Goal: Navigation & Orientation: Find specific page/section

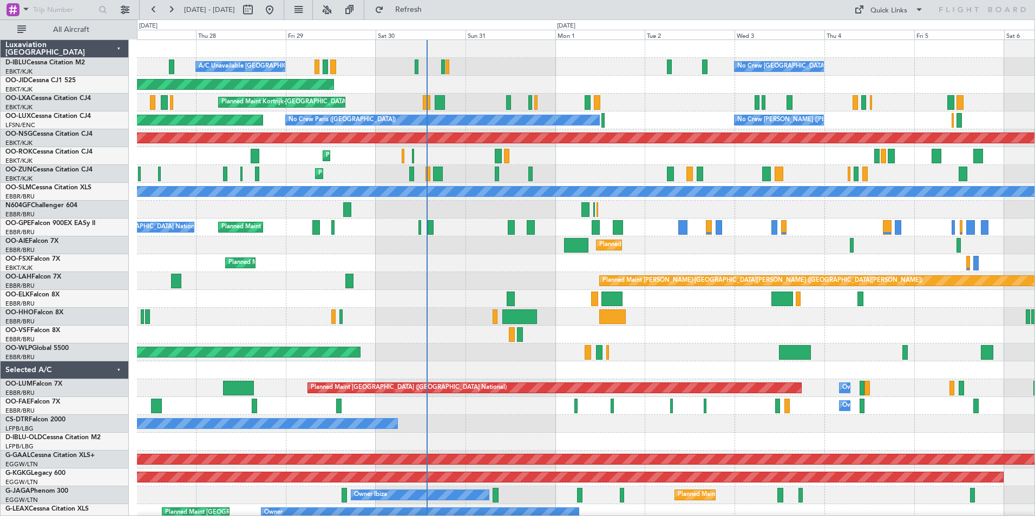
click at [580, 259] on div "No Crew Brussels (Brussels National) A/C Unavailable Kortrijk-Wevelgem No Crew …" at bounding box center [586, 415] width 898 height 750
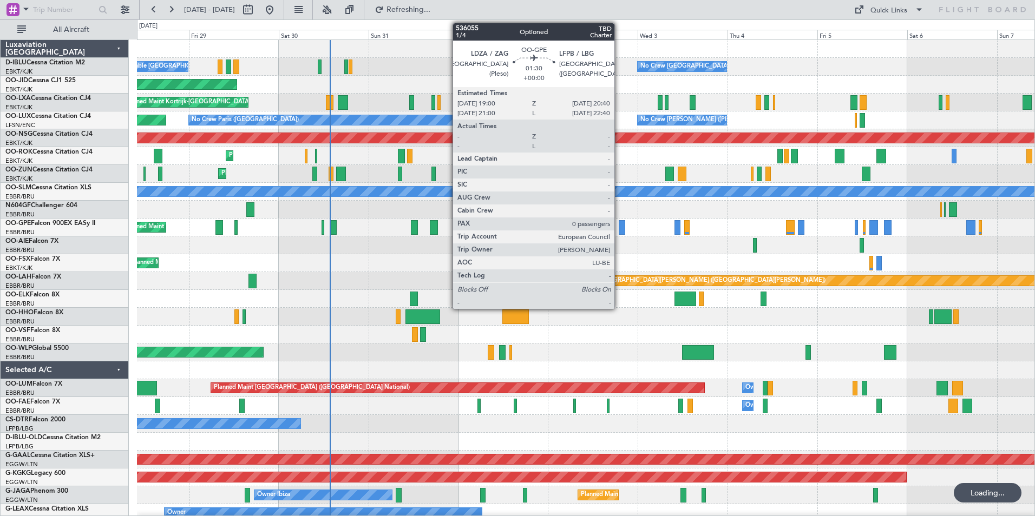
click at [619, 230] on div at bounding box center [622, 227] width 6 height 15
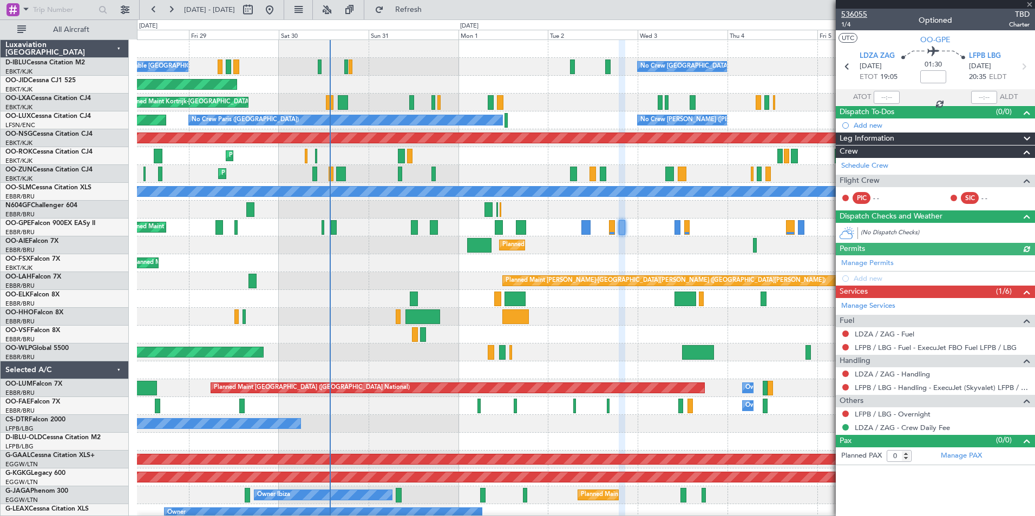
click at [861, 15] on span "536055" at bounding box center [854, 14] width 26 height 11
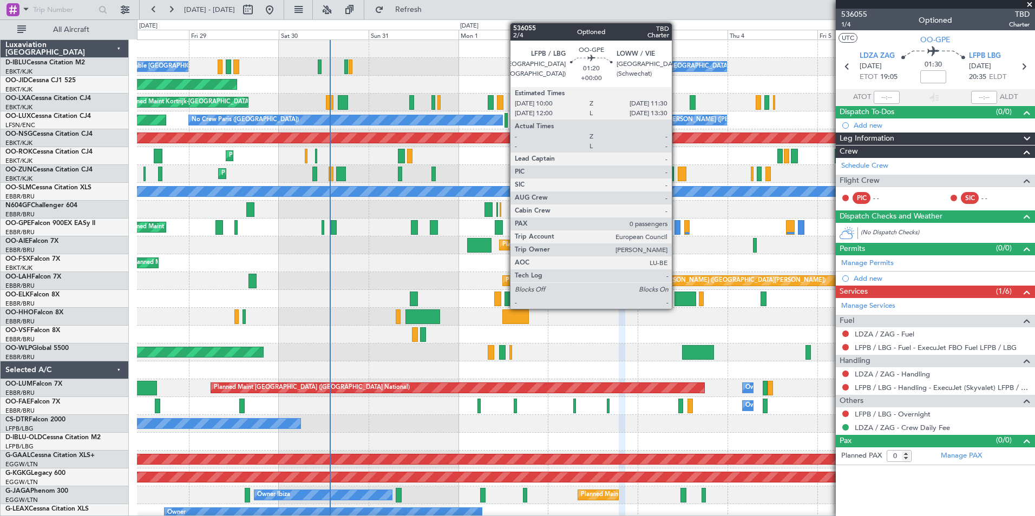
click at [677, 234] on div at bounding box center [678, 227] width 6 height 15
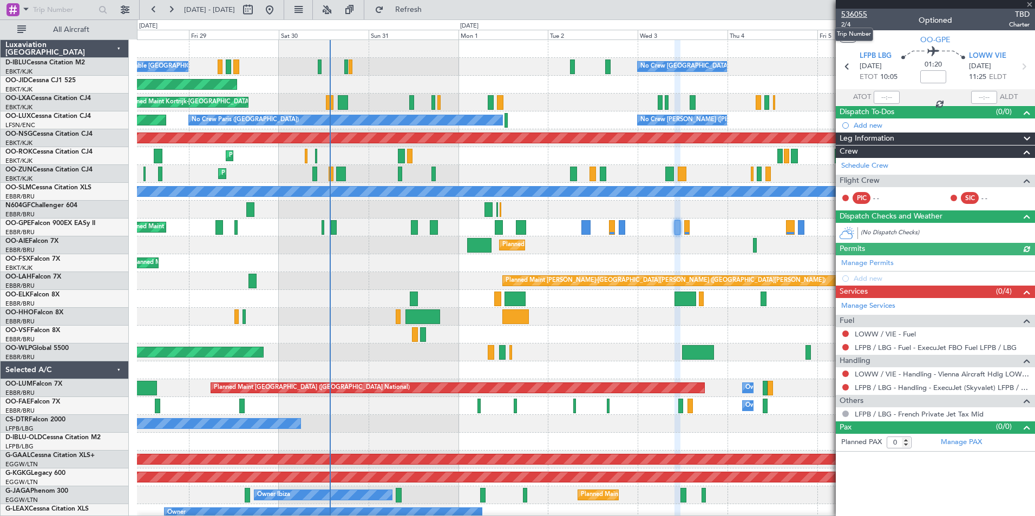
click at [865, 14] on span "536055" at bounding box center [854, 14] width 26 height 11
click at [1028, 3] on span at bounding box center [1029, 5] width 11 height 10
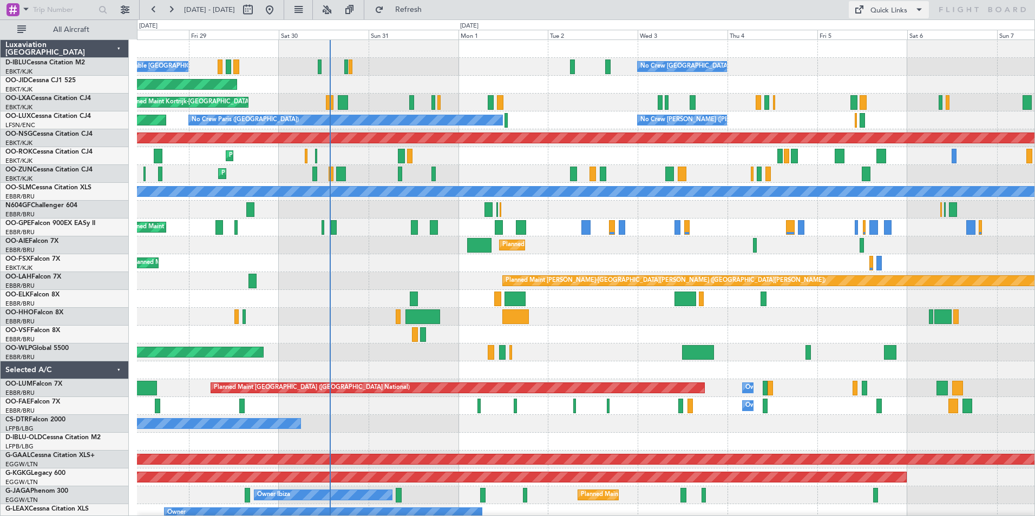
click at [885, 16] on button "Quick Links" at bounding box center [889, 9] width 80 height 17
click at [892, 32] on button "Trip Builder" at bounding box center [889, 36] width 81 height 26
click at [898, 14] on div "Quick Links" at bounding box center [888, 10] width 37 height 11
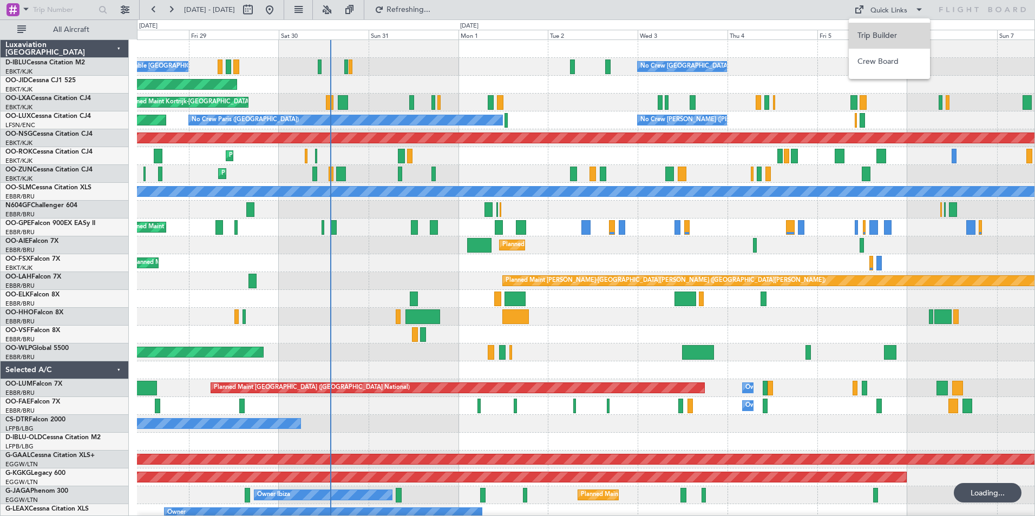
click at [902, 38] on button "Trip Builder" at bounding box center [889, 36] width 81 height 26
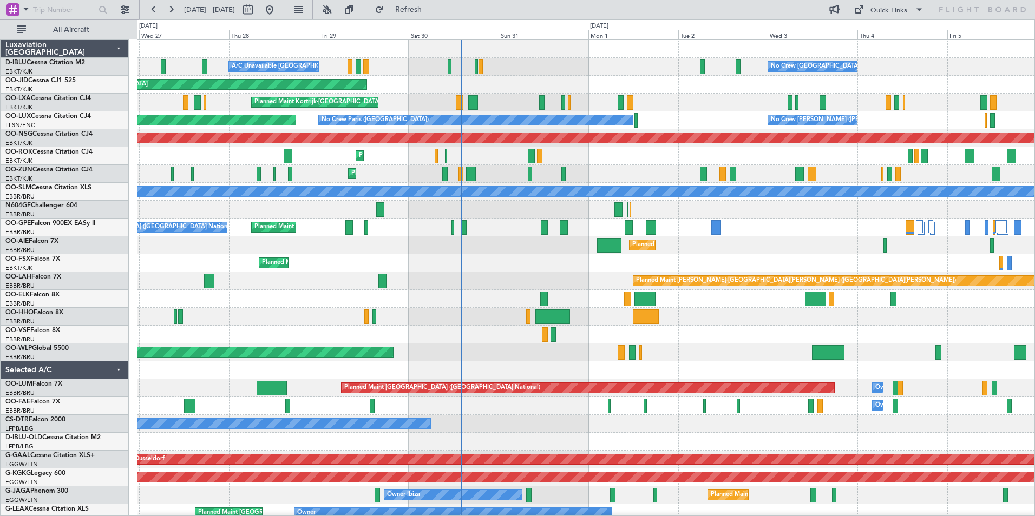
click at [528, 273] on div "No Crew [GEOGRAPHIC_DATA] ([GEOGRAPHIC_DATA] National) A/C Unavailable [GEOGRAP…" at bounding box center [586, 415] width 898 height 750
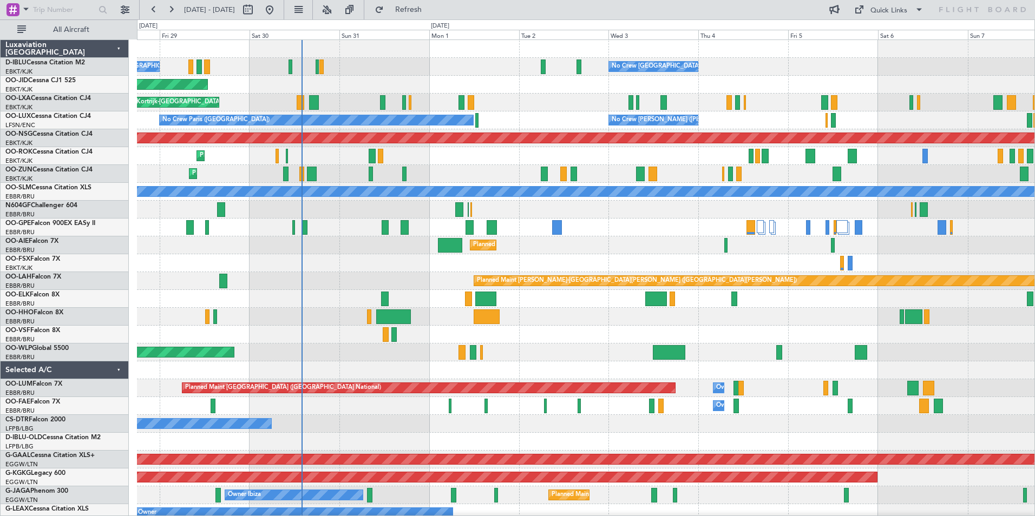
click at [410, 368] on div "No Crew [GEOGRAPHIC_DATA] ([GEOGRAPHIC_DATA] National) A/C Unavailable [GEOGRAP…" at bounding box center [586, 415] width 898 height 750
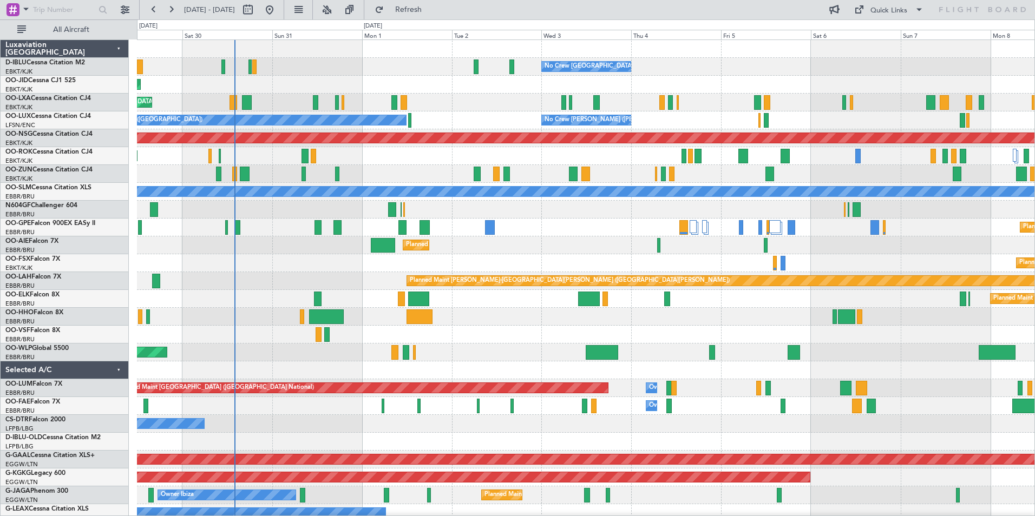
click at [303, 264] on div "Planned Maint Kortrijk-[GEOGRAPHIC_DATA] Planned Maint [GEOGRAPHIC_DATA]-[GEOGR…" at bounding box center [586, 263] width 898 height 18
